Goal: Information Seeking & Learning: Learn about a topic

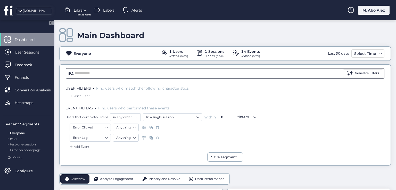
scroll to position [52, 0]
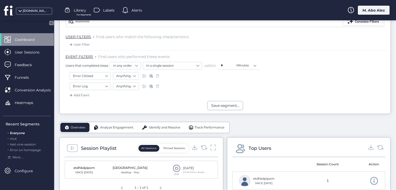
click at [157, 76] on span at bounding box center [157, 76] width 5 height 5
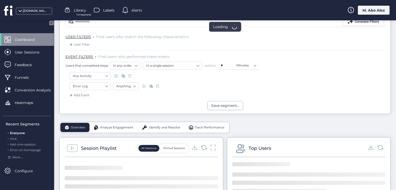
click at [157, 87] on span at bounding box center [157, 86] width 5 height 5
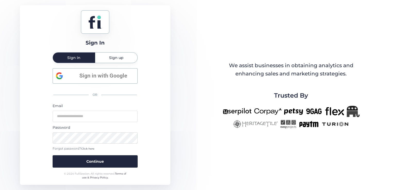
click at [129, 85] on div "Sign in with Google OR Email Password Forgot password? Click here Continue" at bounding box center [95, 118] width 85 height 100
click at [94, 118] on input "email" at bounding box center [95, 116] width 85 height 11
type input "**********"
click at [53, 156] on button "Continue" at bounding box center [95, 162] width 85 height 12
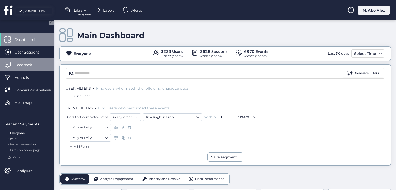
click at [34, 67] on span "Feedback" at bounding box center [27, 65] width 25 height 6
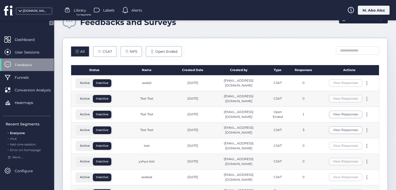
scroll to position [26, 0]
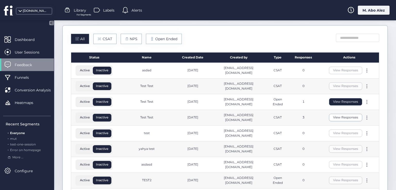
click at [335, 104] on button "View Responses" at bounding box center [345, 101] width 33 height 7
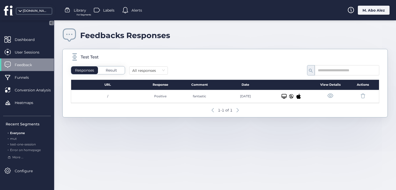
click at [104, 72] on div "Result" at bounding box center [111, 71] width 27 height 8
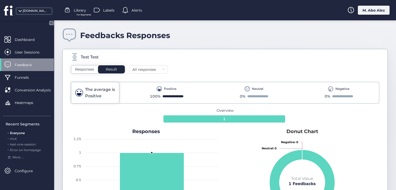
click at [88, 64] on div "Test Test Responses Result All responses The average is Positive Positive 100% …" at bounding box center [225, 141] width 326 height 185
click at [94, 70] on span "Responses" at bounding box center [84, 69] width 19 height 5
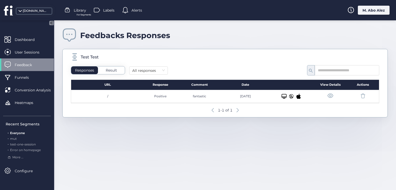
click at [331, 97] on span at bounding box center [330, 96] width 6 height 6
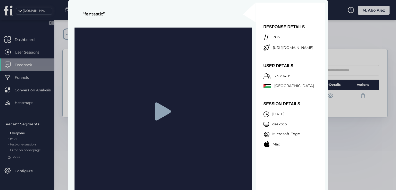
click at [161, 112] on icon at bounding box center [163, 112] width 16 height 18
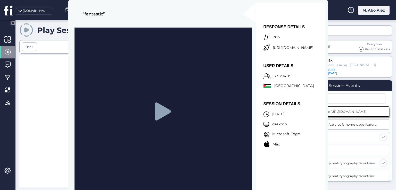
click at [40, 101] on div at bounding box center [156, 126] width 274 height 142
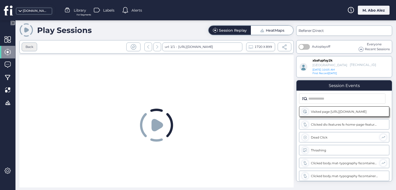
click at [33, 46] on div "Back" at bounding box center [30, 47] width 8 height 5
click at [33, 47] on div "Back" at bounding box center [30, 47] width 8 height 5
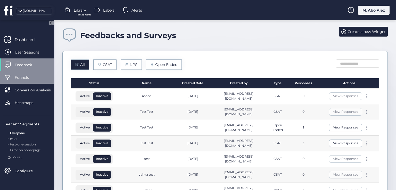
click at [30, 75] on span "Funnels" at bounding box center [26, 78] width 22 height 6
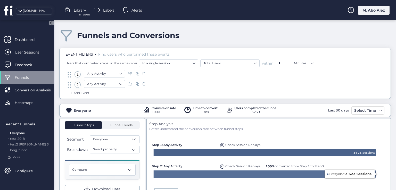
scroll to position [52, 0]
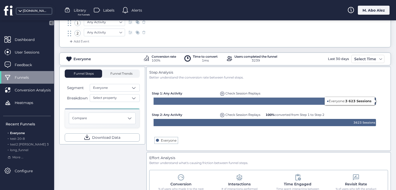
click at [228, 92] on span "Check Session Replays" at bounding box center [242, 94] width 35 height 4
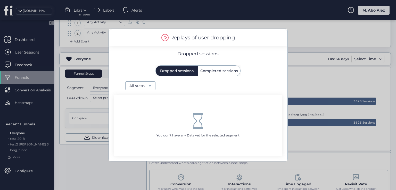
click at [293, 135] on div at bounding box center [198, 95] width 396 height 190
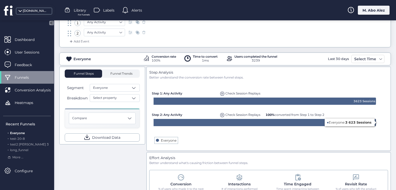
click at [245, 113] on span "Check Session Replays" at bounding box center [242, 115] width 35 height 4
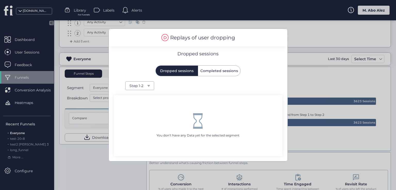
click at [212, 74] on span "Completed sessions" at bounding box center [219, 71] width 38 height 10
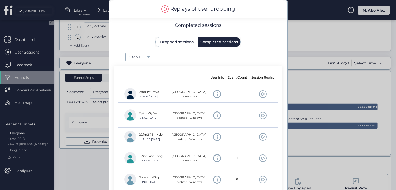
scroll to position [47, 0]
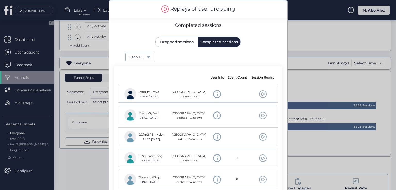
click at [321, 71] on div at bounding box center [198, 95] width 396 height 190
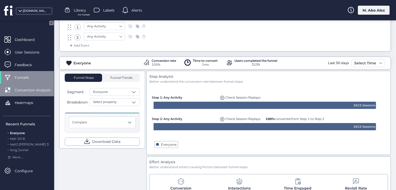
click at [37, 92] on span "Conversion Analysis" at bounding box center [37, 90] width 44 height 6
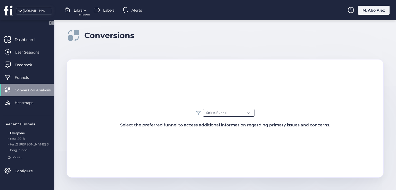
click at [249, 113] on span at bounding box center [248, 112] width 5 height 5
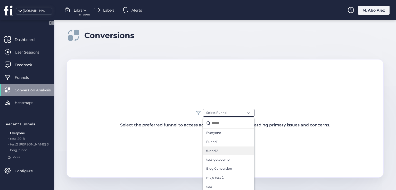
click at [223, 147] on div "funnel2" at bounding box center [228, 151] width 51 height 9
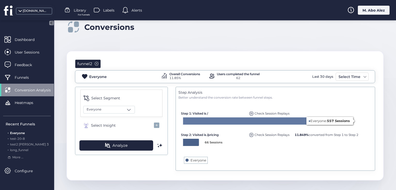
scroll to position [11, 0]
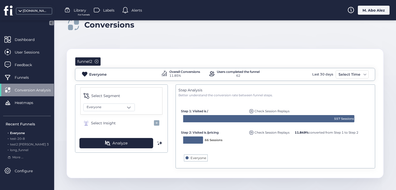
click at [95, 60] on span at bounding box center [97, 62] width 4 height 4
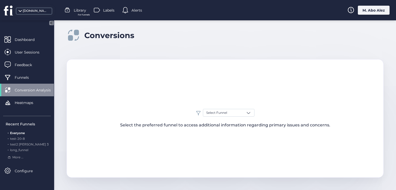
scroll to position [0, 0]
click at [37, 105] on span "Heatmaps" at bounding box center [28, 103] width 26 height 6
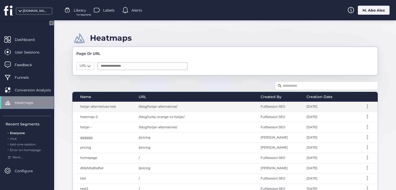
scroll to position [26, 0]
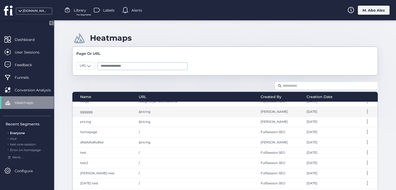
click at [91, 112] on span "gggggg" at bounding box center [86, 112] width 12 height 4
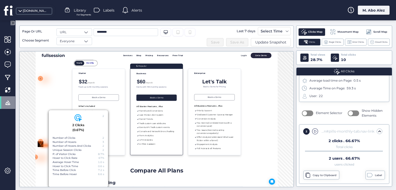
scroll to position [87, 0]
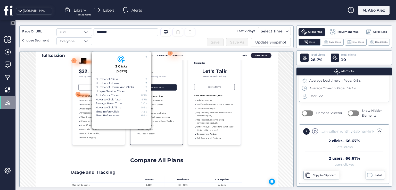
click at [123, 142] on div at bounding box center [133, 142] width 23 height 5
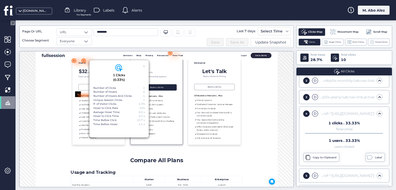
scroll to position [92, 0]
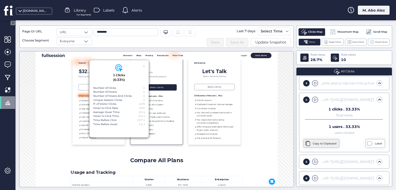
click at [317, 143] on div "Copy to Clipboard" at bounding box center [325, 144] width 25 height 4
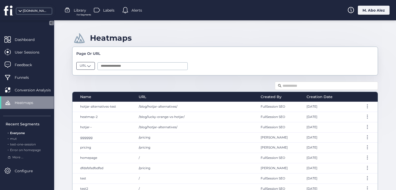
click at [78, 65] on div "URL" at bounding box center [85, 66] width 19 height 8
click at [90, 83] on div "URL" at bounding box center [86, 84] width 12 height 5
click at [121, 66] on input "text" at bounding box center [143, 66] width 90 height 8
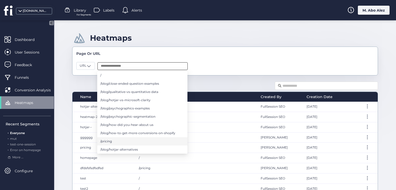
click at [123, 141] on li "/pricing" at bounding box center [142, 141] width 90 height 8
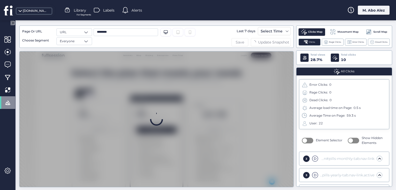
click at [241, 40] on span "Save" at bounding box center [240, 42] width 9 height 6
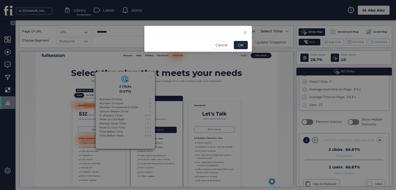
scroll to position [27, 0]
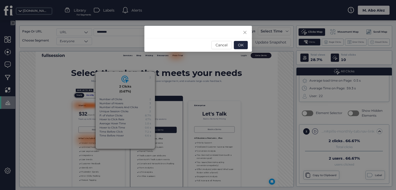
click at [167, 34] on div at bounding box center [198, 32] width 108 height 12
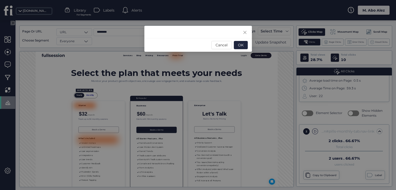
click at [210, 42] on div "Cancel OK" at bounding box center [198, 45] width 108 height 14
click at [242, 44] on span "OK" at bounding box center [241, 45] width 6 height 6
click at [246, 46] on button "OK" at bounding box center [241, 45] width 14 height 8
click at [229, 48] on button "Cancel" at bounding box center [222, 45] width 20 height 8
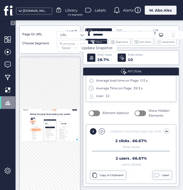
click at [65, 49] on span "Save" at bounding box center [66, 48] width 9 height 6
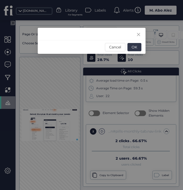
click at [137, 47] on button "OK" at bounding box center [134, 47] width 14 height 8
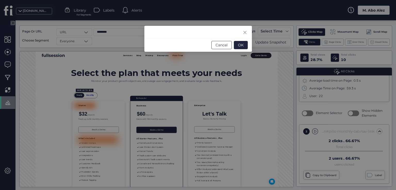
click at [230, 45] on button "Cancel" at bounding box center [222, 45] width 20 height 8
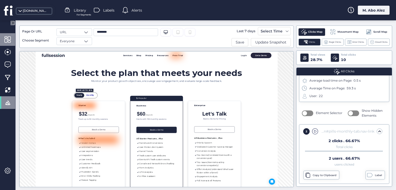
click at [12, 39] on div at bounding box center [7, 39] width 15 height 13
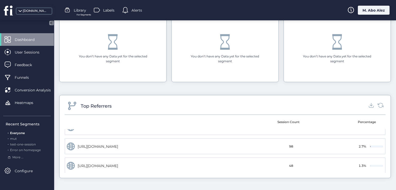
scroll to position [52, 0]
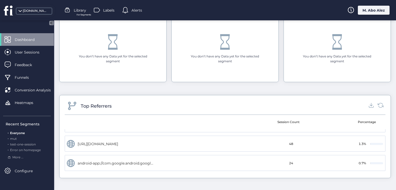
click at [82, 12] on span "Library" at bounding box center [80, 10] width 12 height 6
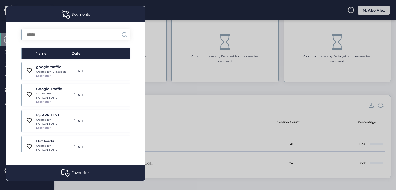
click at [69, 171] on span at bounding box center [65, 173] width 8 height 8
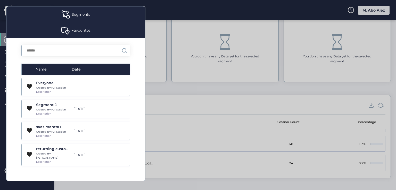
click at [87, 32] on div "Favourites" at bounding box center [80, 31] width 19 height 6
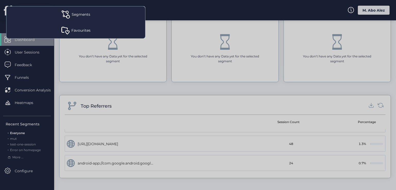
click at [87, 22] on div "Segments" at bounding box center [75, 14] width 139 height 16
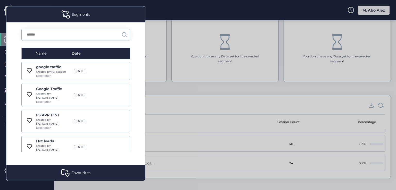
click at [153, 84] on div at bounding box center [198, 95] width 396 height 190
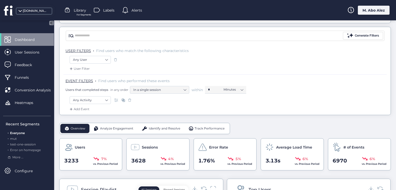
scroll to position [0, 0]
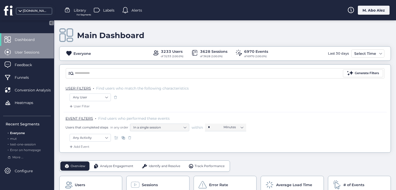
click at [22, 53] on span "User Sessions" at bounding box center [31, 53] width 33 height 6
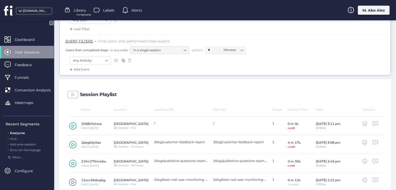
scroll to position [103, 0]
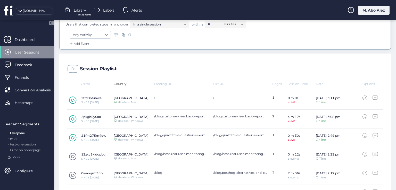
click at [115, 84] on div "Country" at bounding box center [134, 84] width 40 height 4
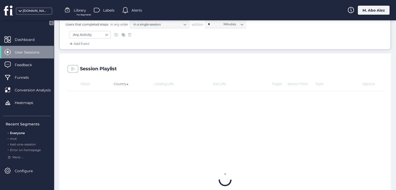
click at [115, 84] on div "Country ▲" at bounding box center [134, 84] width 40 height 4
click at [115, 84] on div "Country ▼" at bounding box center [134, 84] width 40 height 4
click at [138, 70] on div "Session Playlist" at bounding box center [225, 68] width 332 height 28
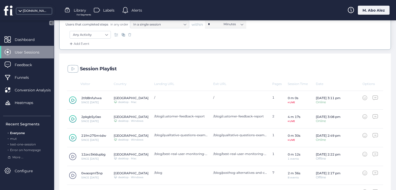
click at [78, 12] on span "Library" at bounding box center [80, 10] width 12 height 6
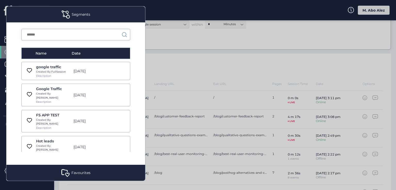
click at [77, 12] on div "Segments" at bounding box center [81, 15] width 19 height 6
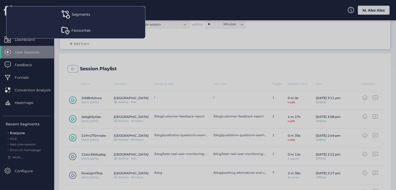
click at [77, 12] on div "Segments" at bounding box center [81, 15] width 19 height 6
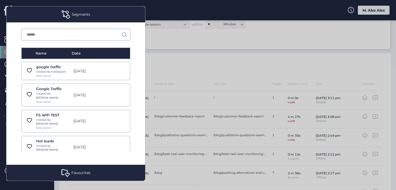
click at [189, 66] on div at bounding box center [198, 95] width 396 height 190
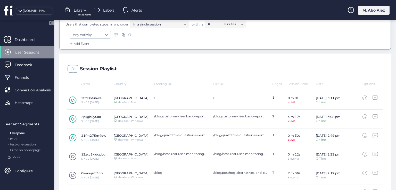
click at [101, 7] on div at bounding box center [98, 10] width 8 height 8
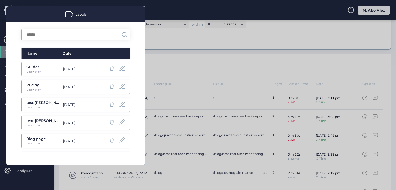
click at [174, 65] on div at bounding box center [198, 95] width 396 height 190
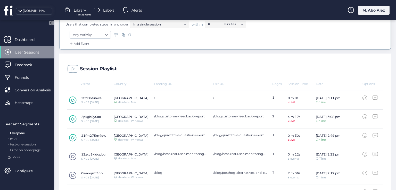
scroll to position [0, 0]
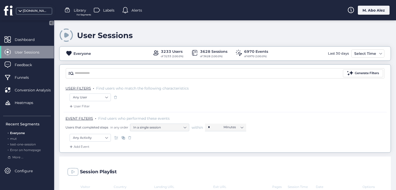
click at [372, 13] on div "M. Abo Alez" at bounding box center [374, 10] width 32 height 9
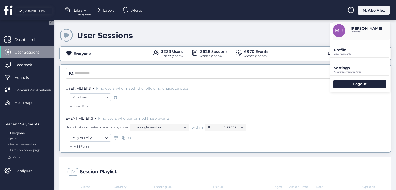
click at [346, 53] on p "View your profile" at bounding box center [362, 54] width 56 height 2
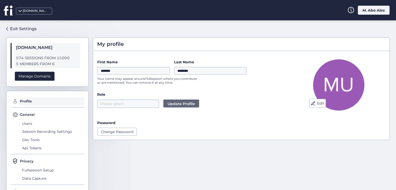
click at [363, 7] on div "M. Abo Alez" at bounding box center [374, 10] width 32 height 9
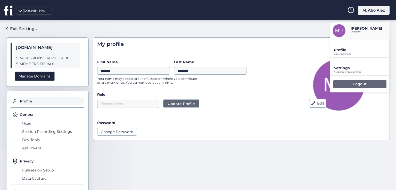
click at [344, 81] on div "Logout" at bounding box center [360, 84] width 53 height 8
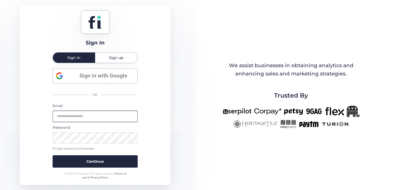
click at [101, 118] on input "email" at bounding box center [95, 116] width 85 height 11
type input "**********"
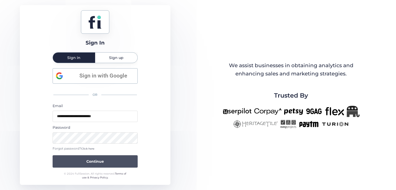
click at [96, 160] on span "Continue" at bounding box center [95, 162] width 18 height 6
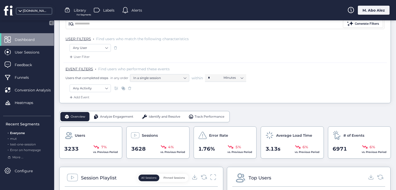
scroll to position [26, 0]
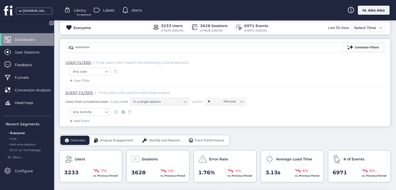
click at [53, 23] on icon at bounding box center [51, 23] width 4 height 4
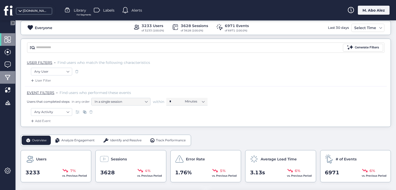
click at [12, 73] on div at bounding box center [7, 77] width 15 height 13
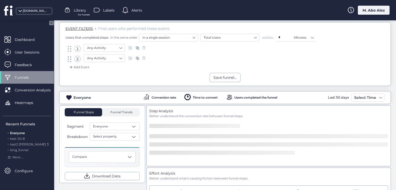
click at [52, 23] on icon at bounding box center [51, 23] width 1 height 3
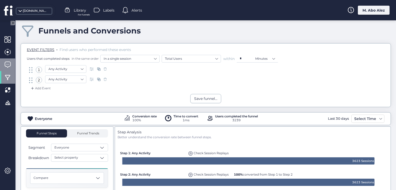
scroll to position [4, 0]
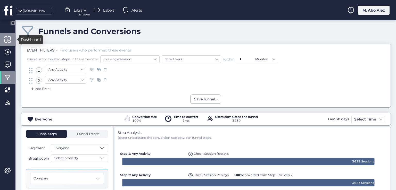
click at [5, 43] on span at bounding box center [7, 39] width 6 height 6
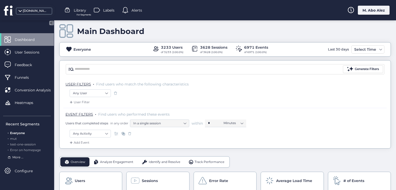
click at [19, 159] on span "More ..." at bounding box center [17, 157] width 11 height 5
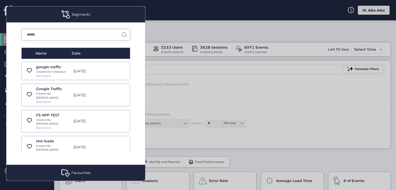
click at [198, 95] on div at bounding box center [198, 95] width 396 height 190
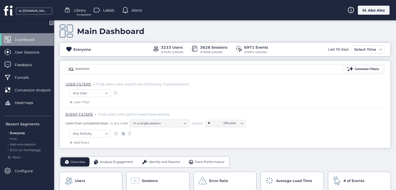
click at [76, 15] on div "For Segments" at bounding box center [84, 14] width 20 height 3
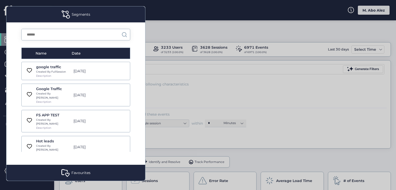
click at [205, 89] on div at bounding box center [198, 95] width 396 height 190
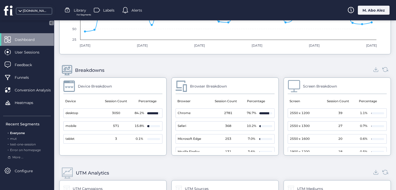
scroll to position [468, 0]
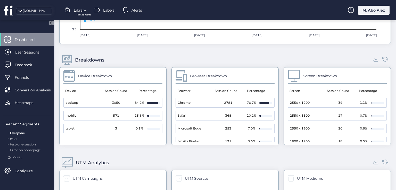
click at [106, 101] on mat-cell "3050" at bounding box center [116, 103] width 36 height 9
click at [137, 102] on div "84.2%" at bounding box center [139, 103] width 10 height 5
click at [154, 102] on div at bounding box center [152, 103] width 11 height 2
click at [107, 101] on mat-cell "3050" at bounding box center [116, 103] width 36 height 9
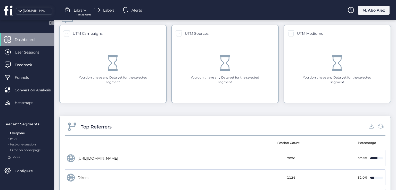
scroll to position [635, 0]
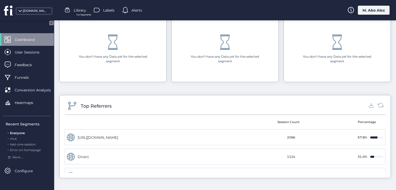
click at [175, 159] on mat-cell "Direct" at bounding box center [145, 157] width 160 height 16
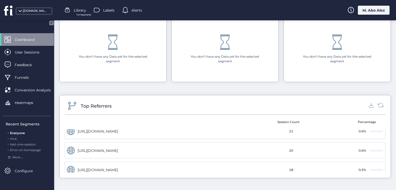
scroll to position [103, 0]
click at [22, 104] on span "Heatmaps" at bounding box center [28, 103] width 26 height 6
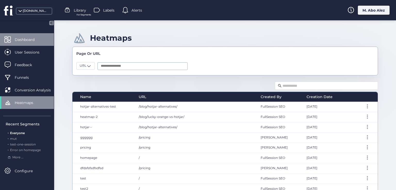
click at [21, 43] on div "Dashboard" at bounding box center [27, 39] width 54 height 13
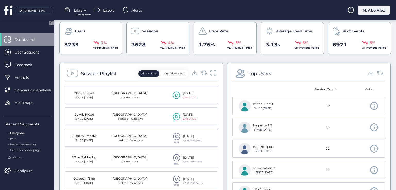
scroll to position [155, 0]
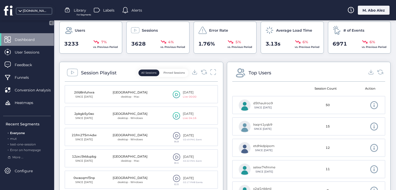
click at [370, 105] on span at bounding box center [374, 105] width 9 height 9
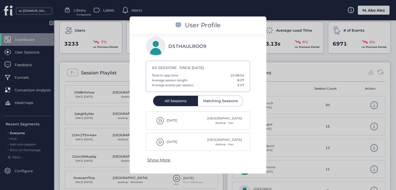
click at [160, 121] on span at bounding box center [160, 121] width 8 height 8
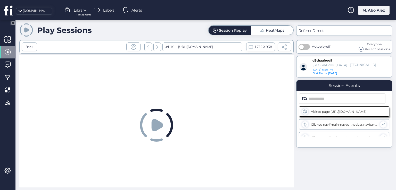
click at [19, 46] on div "Play Sessions Session Replay HeatMaps Back url: 1/1 - [URL][DOMAIN_NAME] 1712 X…" at bounding box center [205, 105] width 381 height 170
click at [26, 48] on div "Back" at bounding box center [30, 47] width 8 height 5
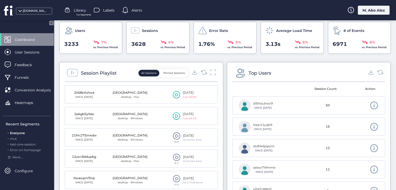
scroll to position [181, 0]
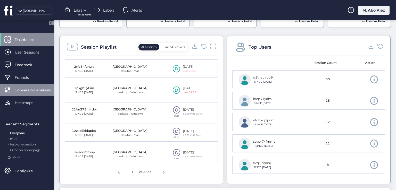
click at [33, 86] on div "Conversion Analysis" at bounding box center [27, 90] width 54 height 13
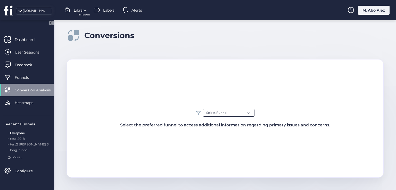
click at [216, 109] on div "Select Funnel" at bounding box center [229, 113] width 52 height 8
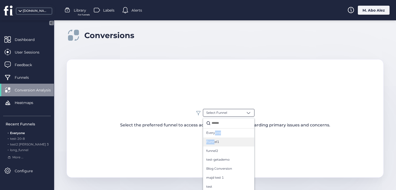
drag, startPoint x: 212, startPoint y: 133, endPoint x: 213, endPoint y: 140, distance: 6.2
click at [213, 140] on div "Everyone Funnel1 funnel2 test-getademo Blog Conversion majd test 1 test Sales f…" at bounding box center [229, 156] width 52 height 77
click at [213, 132] on span "Everyone" at bounding box center [213, 133] width 15 height 5
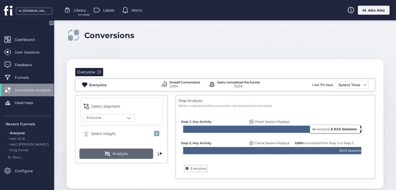
click at [122, 157] on button "Analyze" at bounding box center [116, 154] width 74 height 10
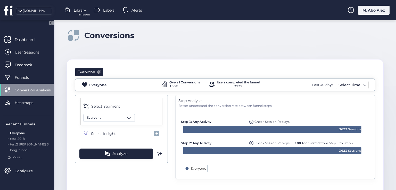
click at [100, 71] on span at bounding box center [99, 72] width 4 height 4
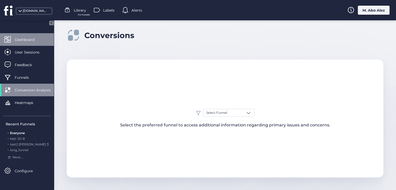
click at [31, 42] on span "Dashboard" at bounding box center [29, 40] width 28 height 6
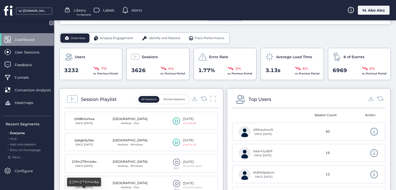
scroll to position [103, 0]
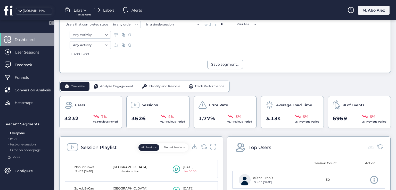
click at [101, 88] on div "Analyze Engagement" at bounding box center [114, 86] width 48 height 9
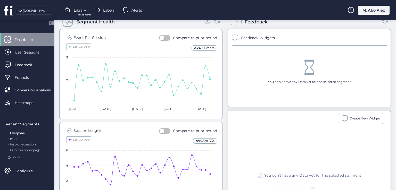
scroll to position [206, 0]
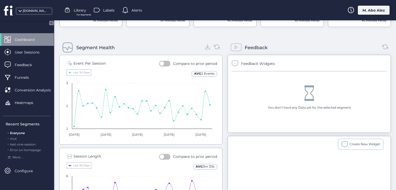
click at [165, 61] on button "button" at bounding box center [164, 64] width 11 height 6
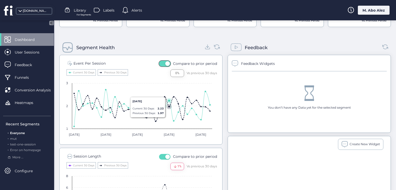
scroll to position [258, 0]
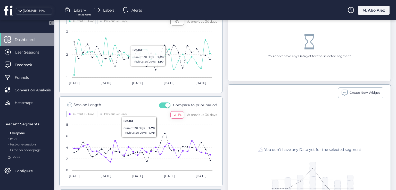
click at [165, 105] on span "button" at bounding box center [167, 105] width 5 height 5
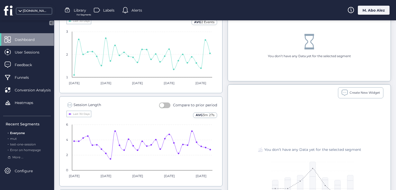
click at [164, 105] on button "button" at bounding box center [164, 106] width 11 height 6
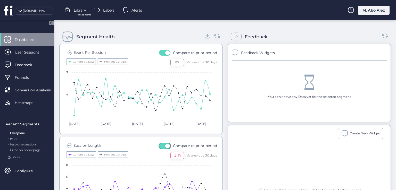
scroll to position [206, 0]
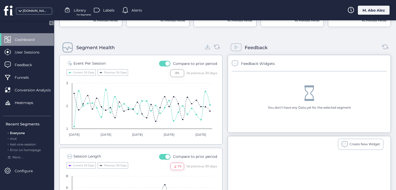
click at [161, 63] on button "button" at bounding box center [164, 64] width 11 height 6
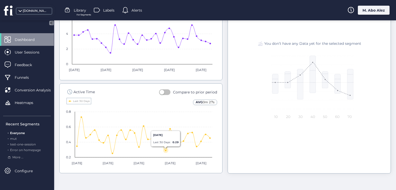
scroll to position [365, 0]
click at [163, 91] on button "button" at bounding box center [164, 92] width 11 height 6
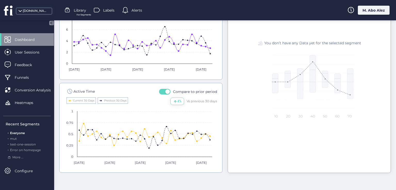
click at [162, 89] on button "button" at bounding box center [164, 92] width 11 height 6
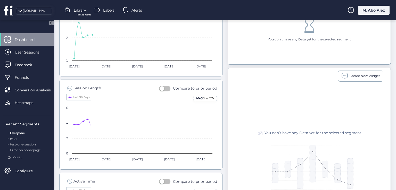
scroll to position [172, 0]
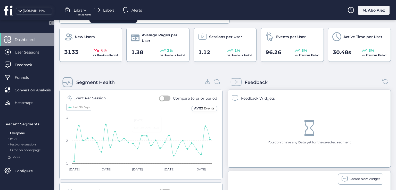
click at [164, 98] on button "button" at bounding box center [164, 99] width 11 height 6
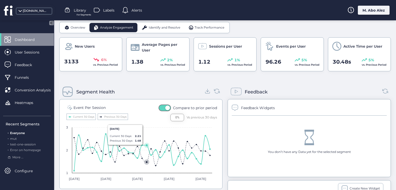
scroll to position [158, 0]
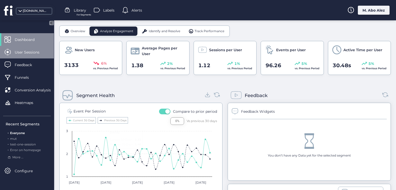
click at [35, 50] on span "User Sessions" at bounding box center [31, 53] width 33 height 6
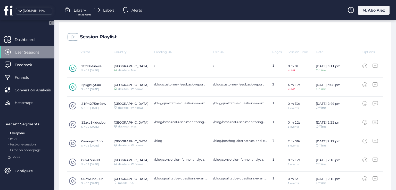
scroll to position [234, 0]
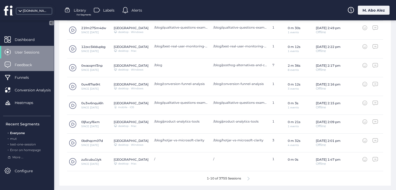
click at [29, 67] on span "Feedback" at bounding box center [27, 65] width 25 height 6
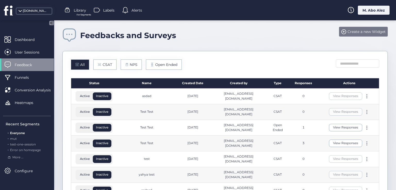
click at [369, 33] on span "Create a new Widget" at bounding box center [367, 32] width 38 height 6
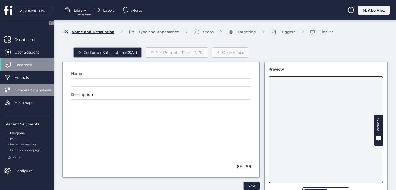
click at [33, 84] on div "Conversion Analysis" at bounding box center [27, 90] width 54 height 13
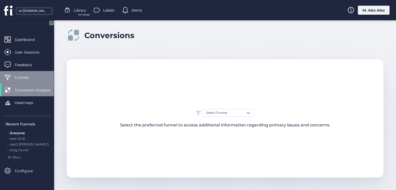
click at [34, 79] on span "Funnels" at bounding box center [26, 78] width 22 height 6
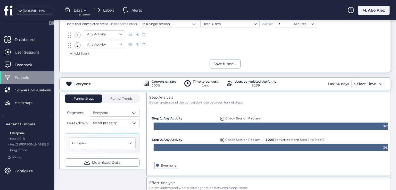
scroll to position [26, 0]
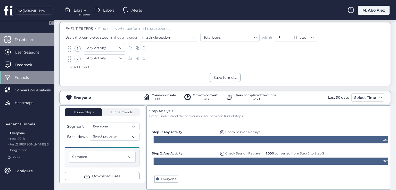
click at [28, 38] on span "Dashboard" at bounding box center [29, 40] width 28 height 6
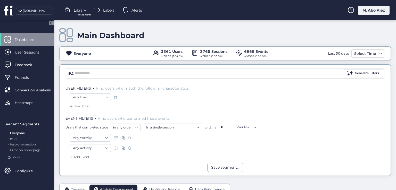
click at [51, 22] on icon at bounding box center [51, 23] width 4 height 4
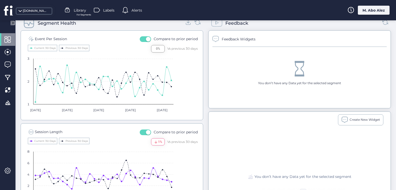
scroll to position [181, 0]
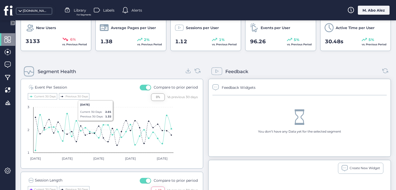
click at [146, 88] on span "button" at bounding box center [148, 87] width 5 height 5
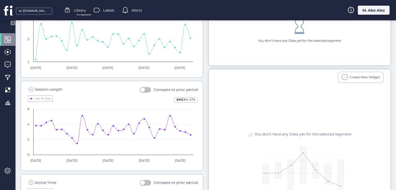
scroll to position [284, 0]
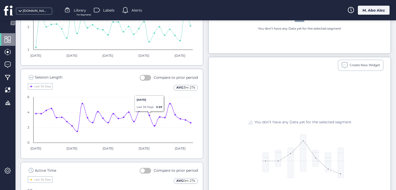
click at [143, 76] on button "button" at bounding box center [145, 78] width 11 height 6
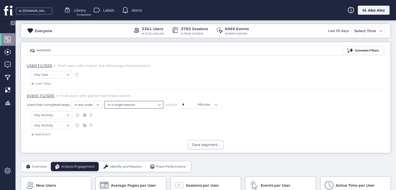
scroll to position [0, 0]
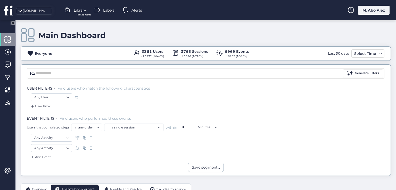
click at [29, 40] on span at bounding box center [28, 35] width 14 height 14
click at [68, 10] on span at bounding box center [67, 10] width 6 height 6
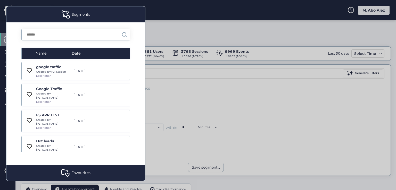
click at [166, 75] on div at bounding box center [198, 95] width 396 height 190
